Goal: Transaction & Acquisition: Purchase product/service

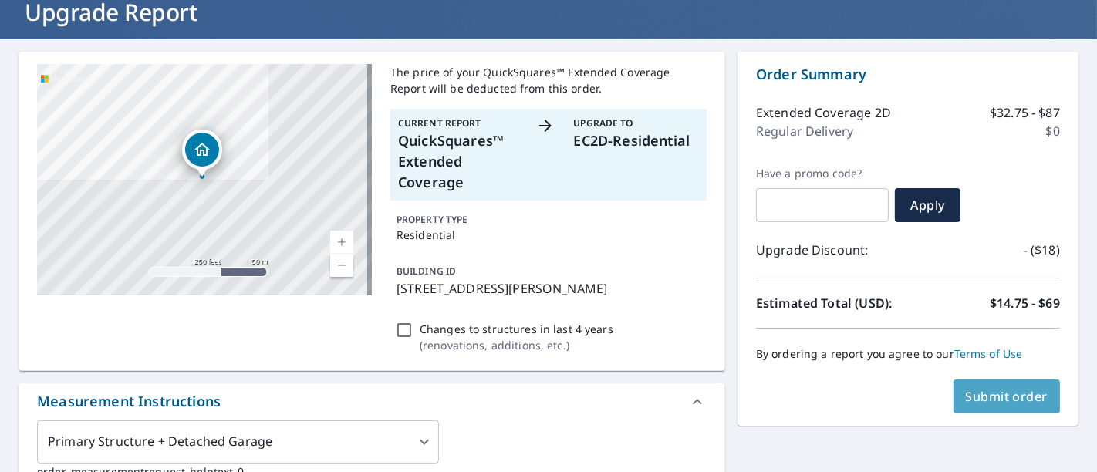
click at [985, 402] on span "Submit order" at bounding box center [1007, 396] width 83 height 17
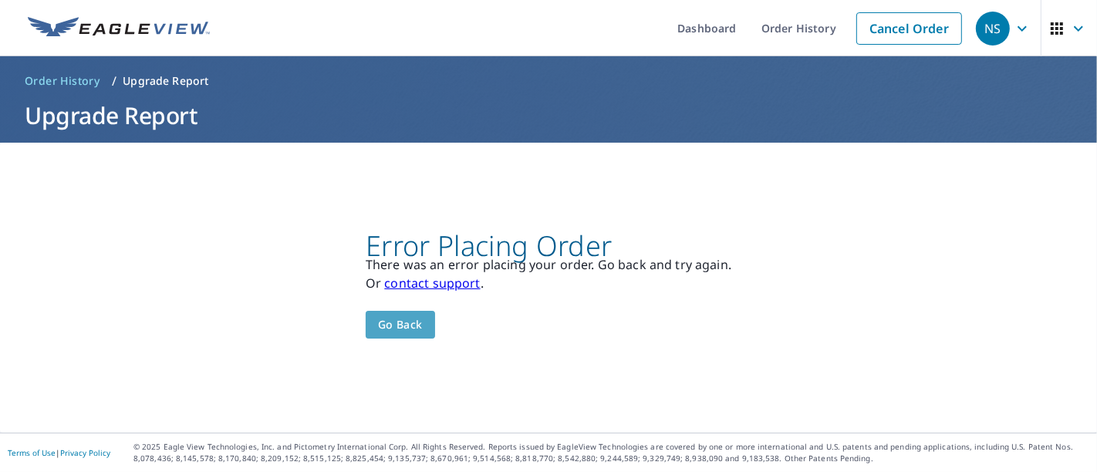
click at [396, 330] on span "Go back" at bounding box center [400, 325] width 45 height 19
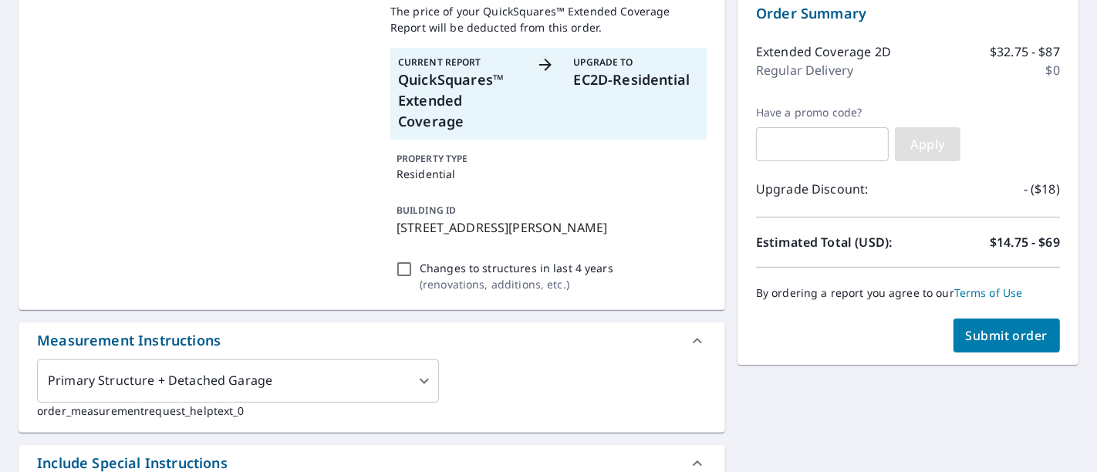
scroll to position [165, 0]
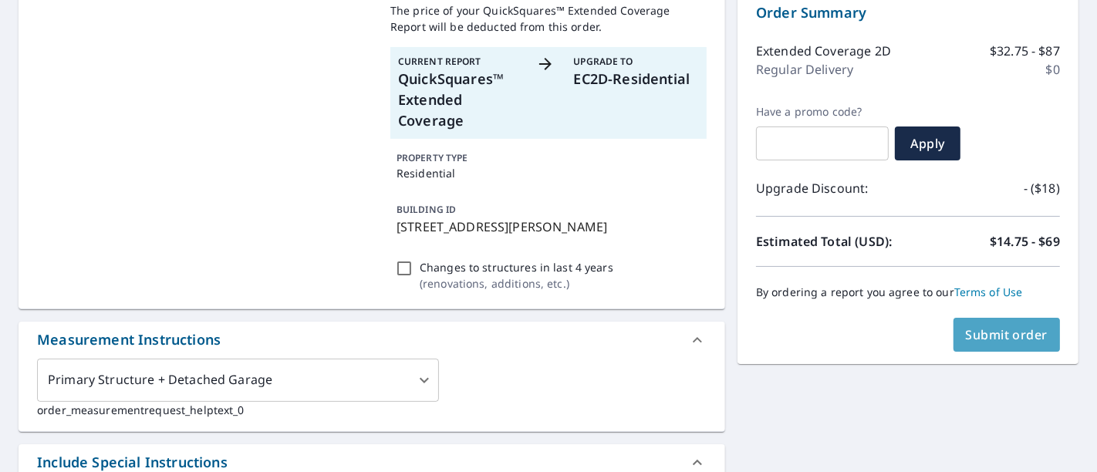
click at [999, 323] on button "Submit order" at bounding box center [1007, 335] width 107 height 34
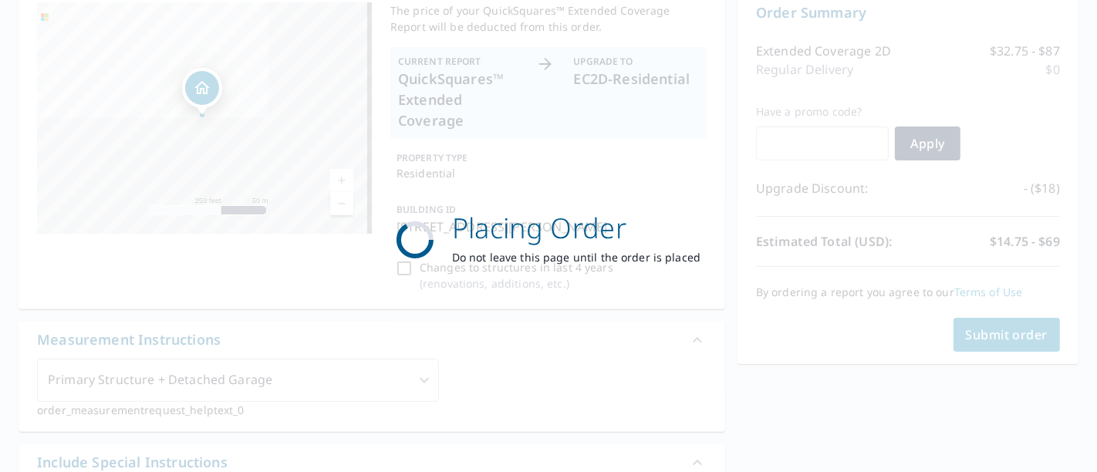
scroll to position [0, 0]
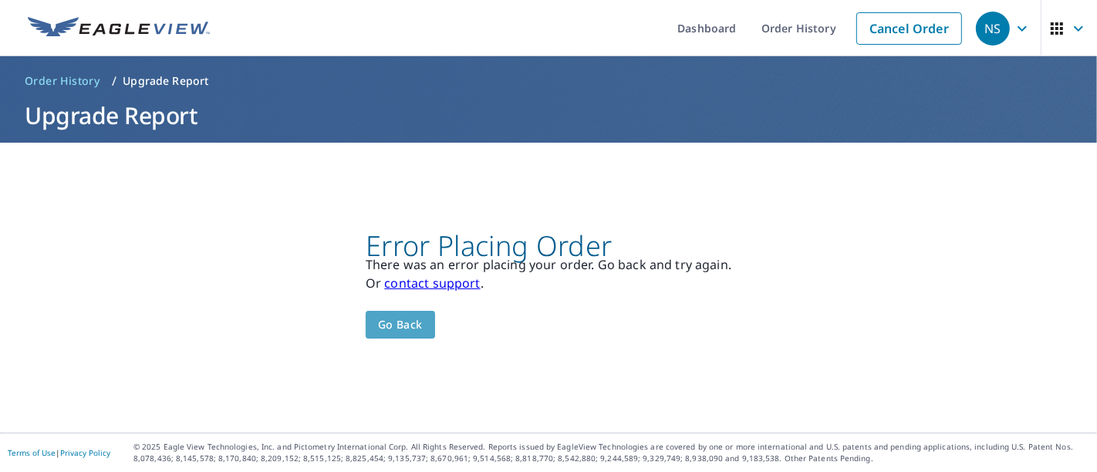
click at [399, 328] on span "Go back" at bounding box center [400, 325] width 45 height 19
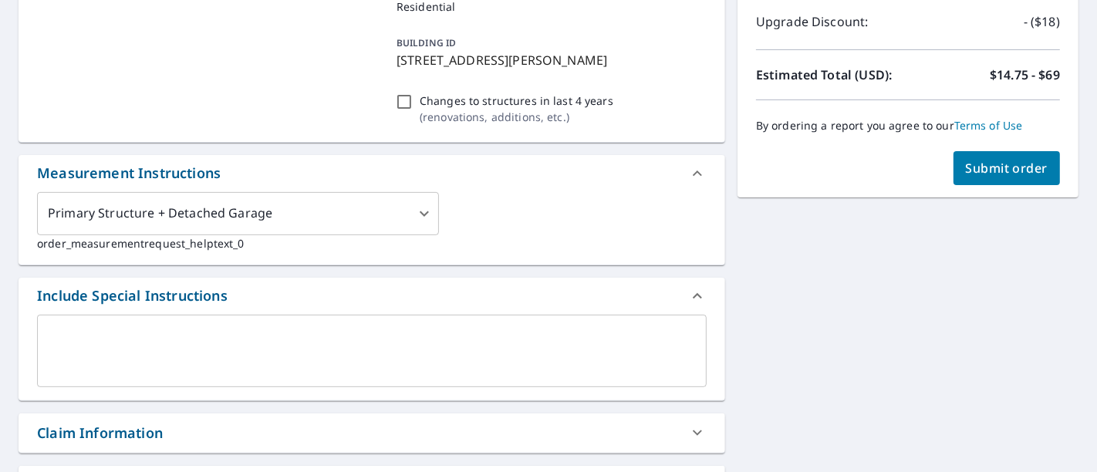
scroll to position [333, 0]
click at [1002, 159] on span "Submit order" at bounding box center [1007, 167] width 83 height 17
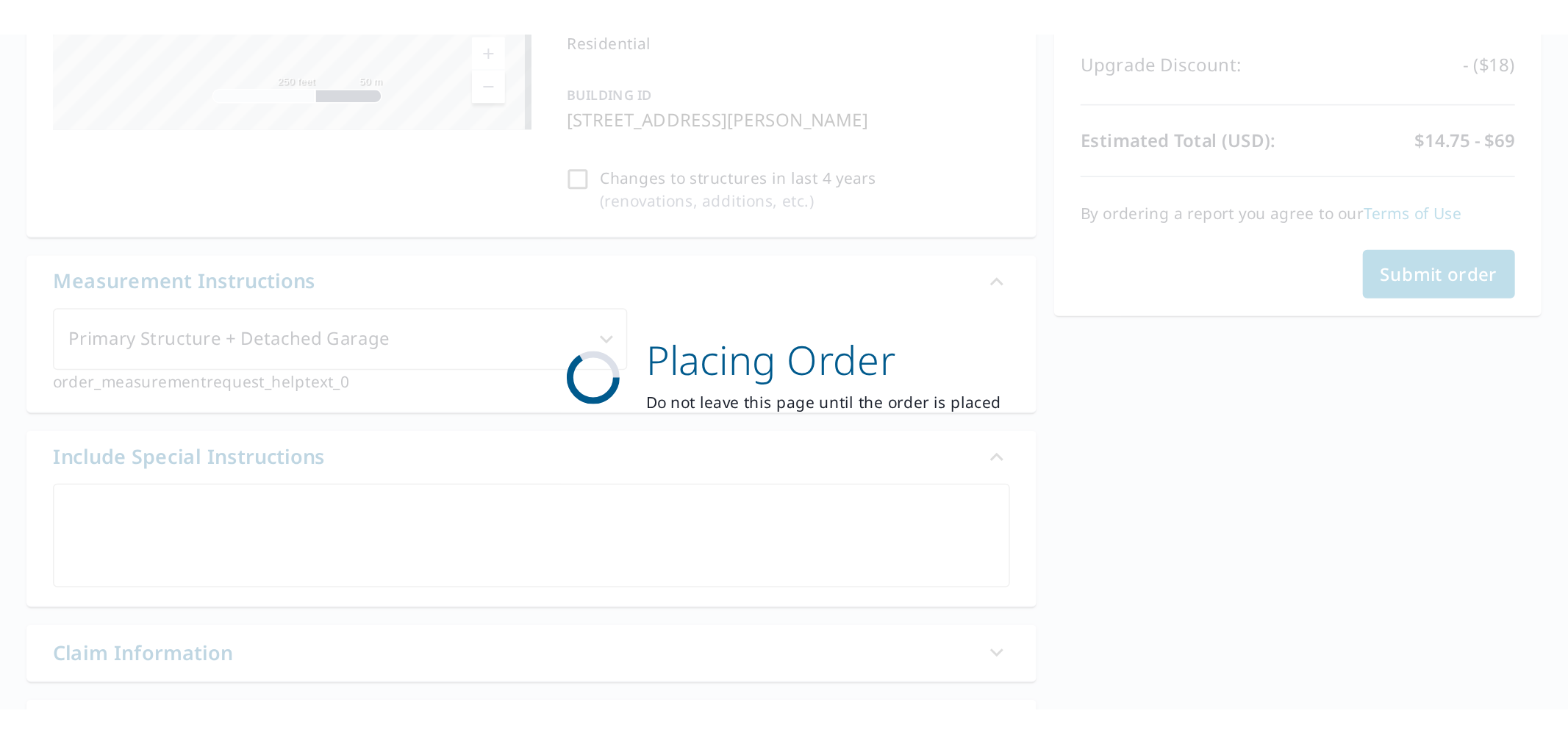
scroll to position [0, 0]
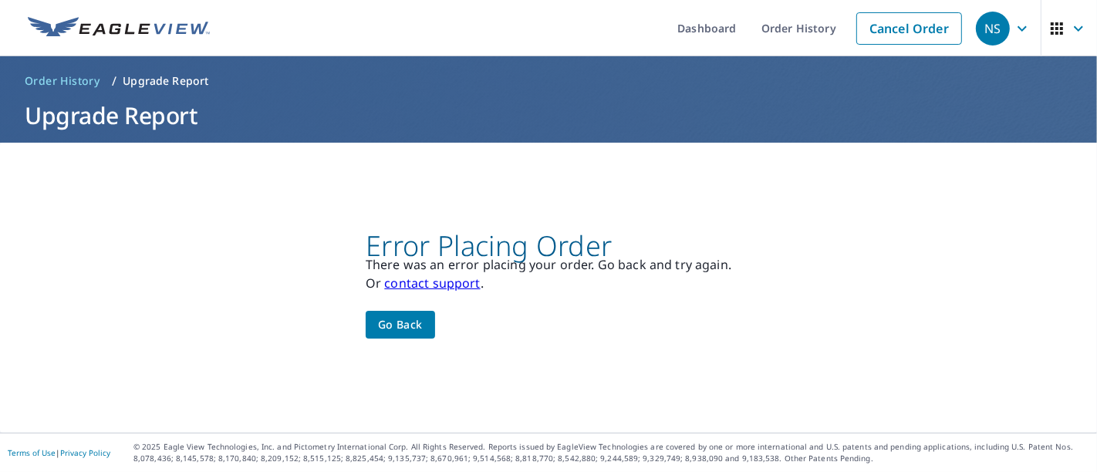
click at [450, 268] on p "There was an error placing your order. Go back and try again." at bounding box center [549, 264] width 366 height 19
copy p "error"
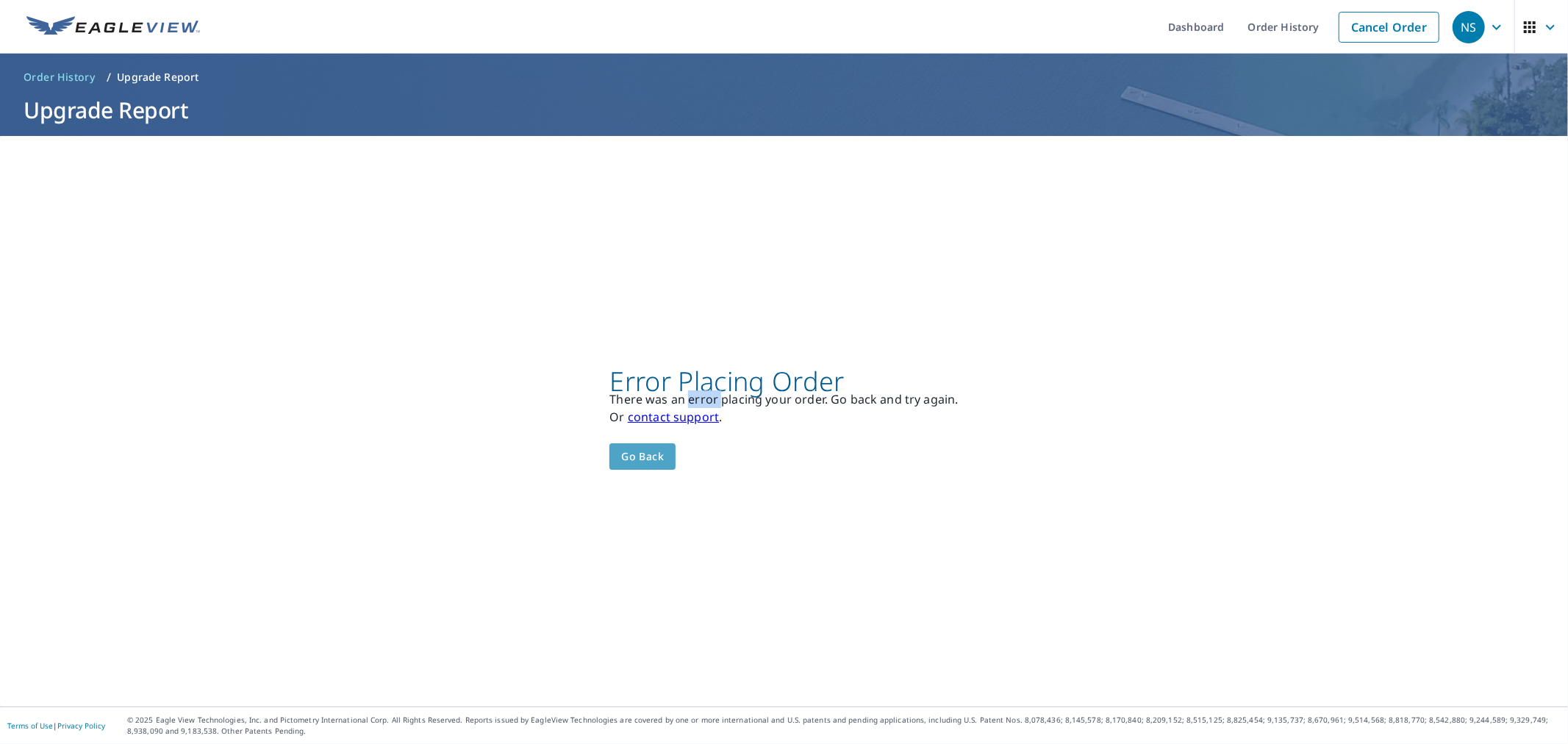
click at [650, 449] on span "Go back" at bounding box center [642, 456] width 43 height 18
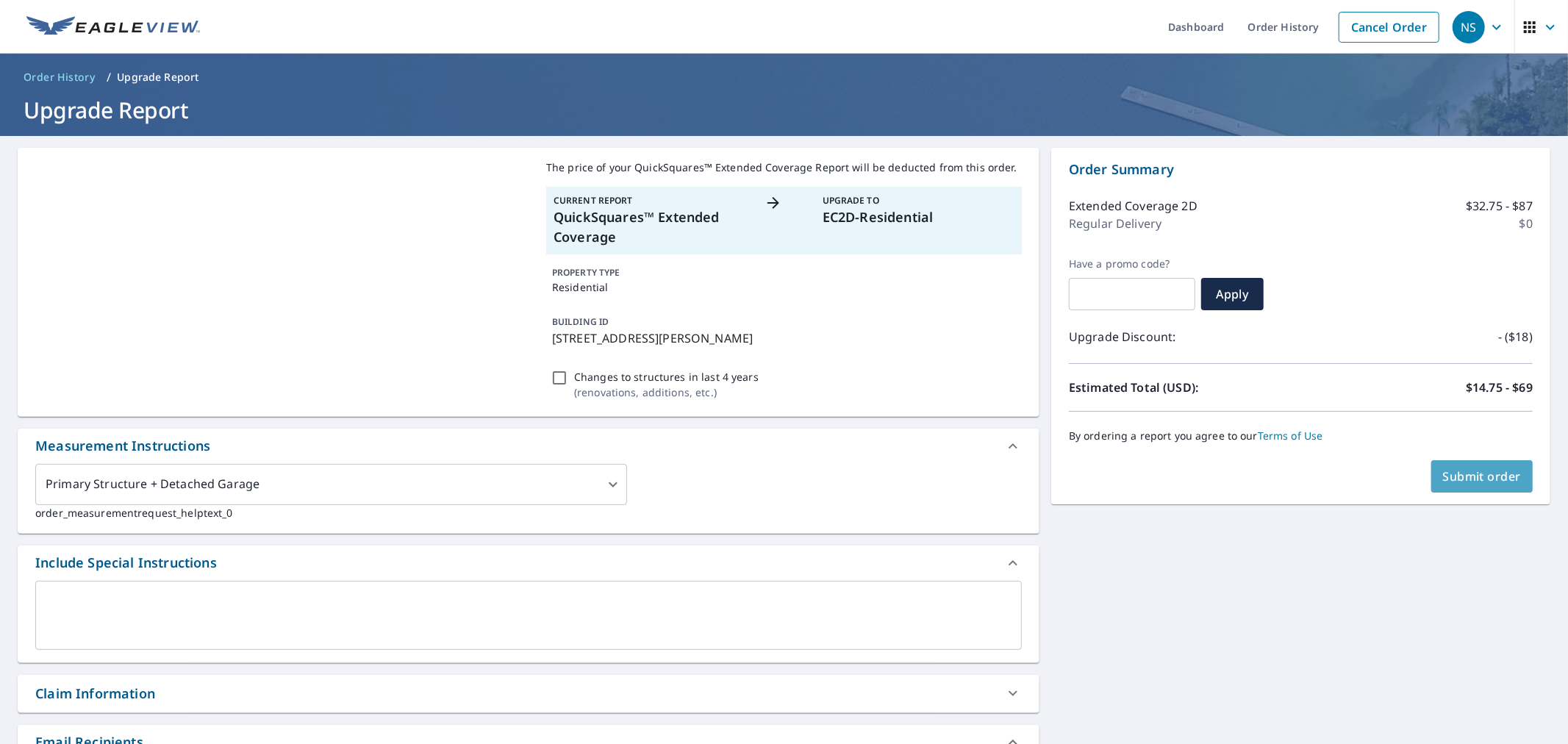
click at [1044, 449] on span "Submit order" at bounding box center [1482, 475] width 79 height 16
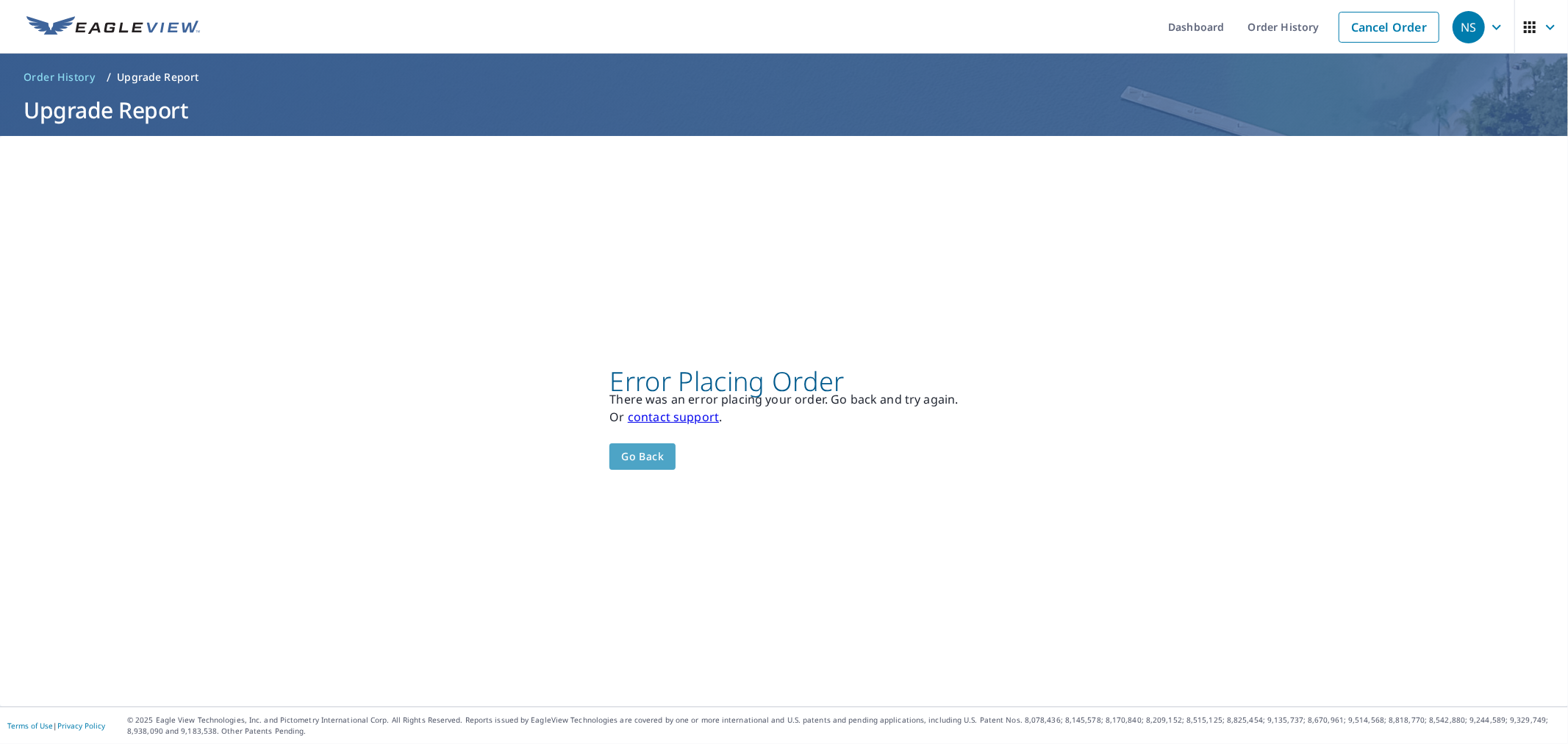
click at [625, 449] on span "Go back" at bounding box center [642, 456] width 43 height 18
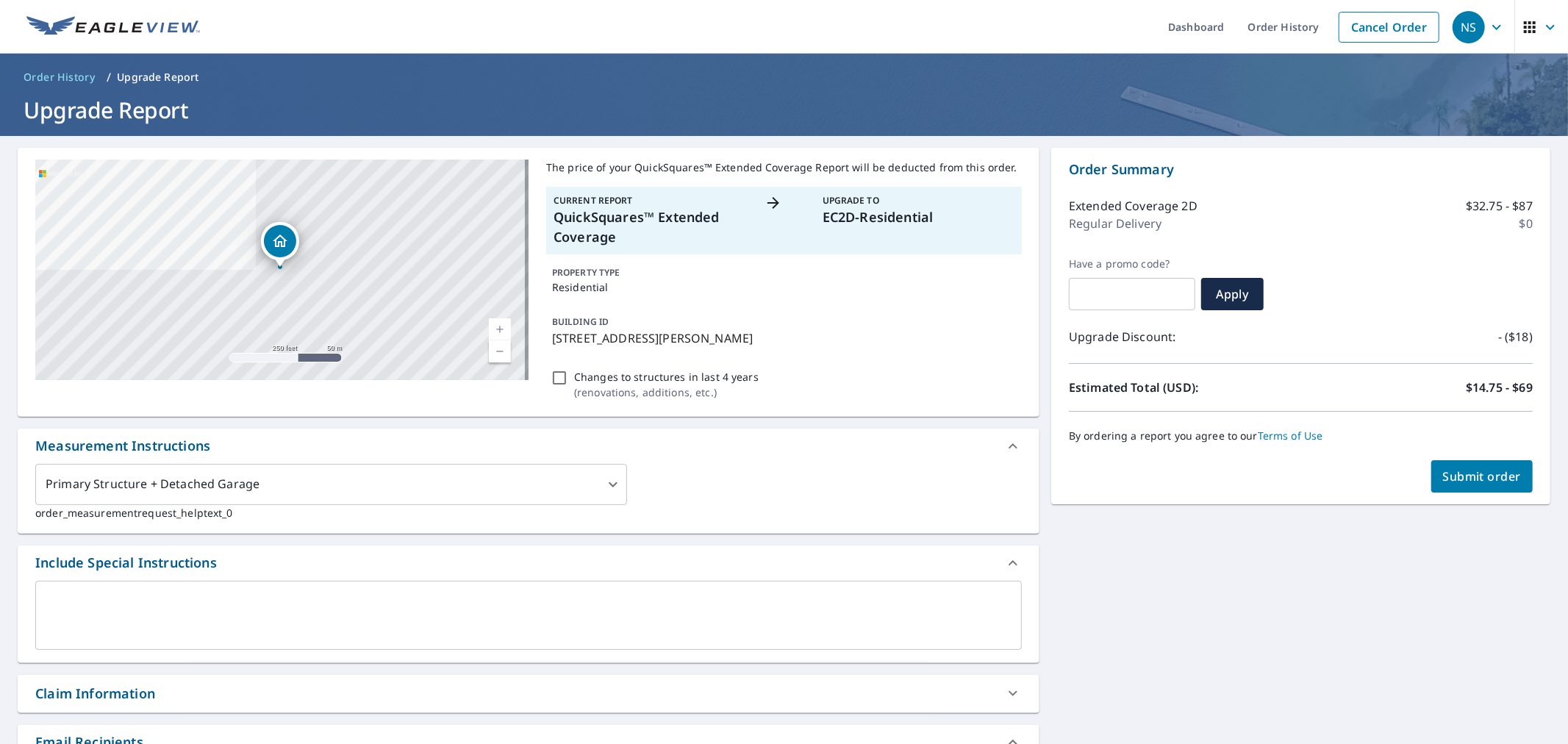
click at [1044, 449] on span "Submit order" at bounding box center [1482, 475] width 79 height 16
